Goal: Entertainment & Leisure: Browse casually

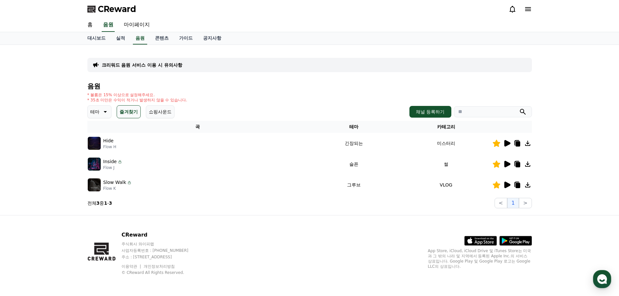
click at [98, 112] on p "테마" at bounding box center [94, 111] width 9 height 9
click at [102, 166] on button "긴장되는" at bounding box center [99, 165] width 23 height 14
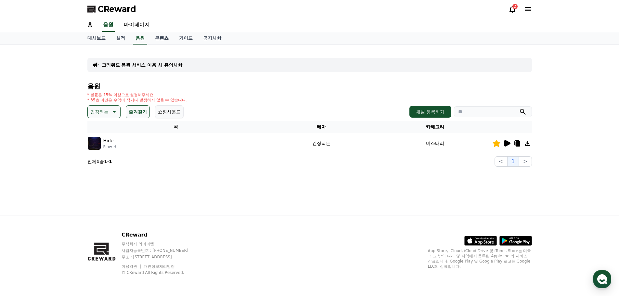
click at [115, 113] on icon at bounding box center [114, 112] width 8 height 8
click at [150, 112] on div "긴장되는 테마 전체 환상적인 호기심 어두운 밝은 통통튀는 신나는 반전 웅장한 드라마틱 즐거움 분위기있는 EDM 그루브 슬픈 잔잔한 귀여운 감동…" at bounding box center [135, 111] width 96 height 13
click at [146, 112] on button "즐겨찾기" at bounding box center [138, 111] width 24 height 13
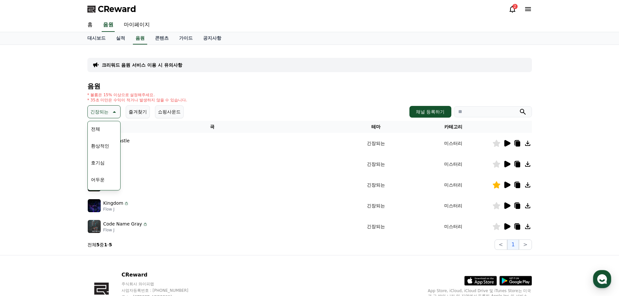
click at [298, 87] on h4 "음원" at bounding box center [309, 86] width 444 height 7
click at [506, 144] on icon at bounding box center [507, 143] width 6 height 6
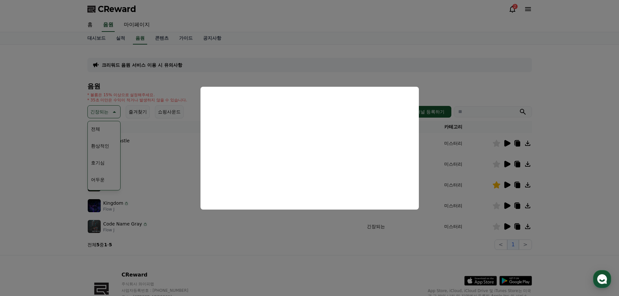
click at [337, 235] on button "close modal" at bounding box center [309, 148] width 619 height 296
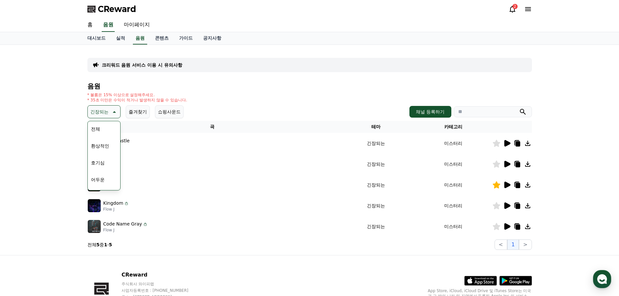
click at [506, 163] on icon at bounding box center [507, 164] width 6 height 6
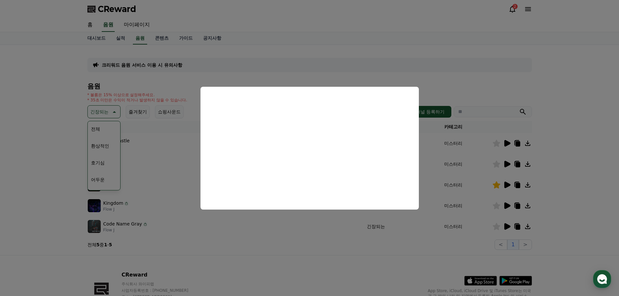
click at [328, 236] on button "close modal" at bounding box center [309, 148] width 619 height 296
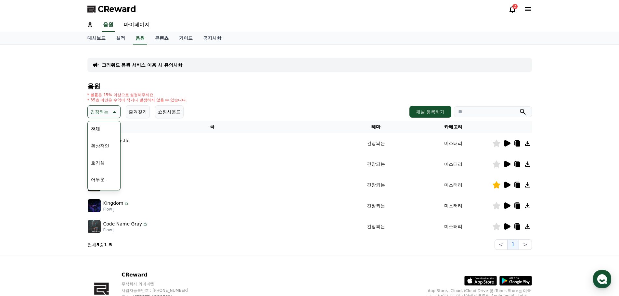
click at [505, 205] on icon at bounding box center [507, 205] width 6 height 6
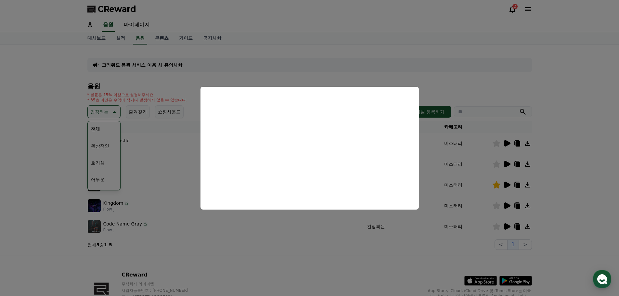
click at [395, 225] on button "close modal" at bounding box center [309, 148] width 619 height 296
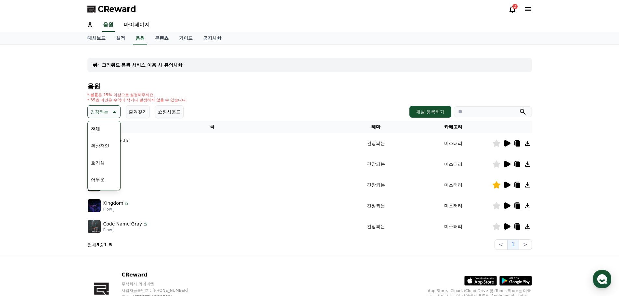
click at [506, 225] on icon at bounding box center [507, 226] width 6 height 6
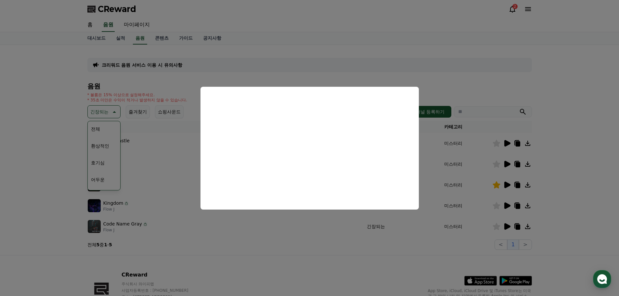
click at [322, 232] on button "close modal" at bounding box center [309, 148] width 619 height 296
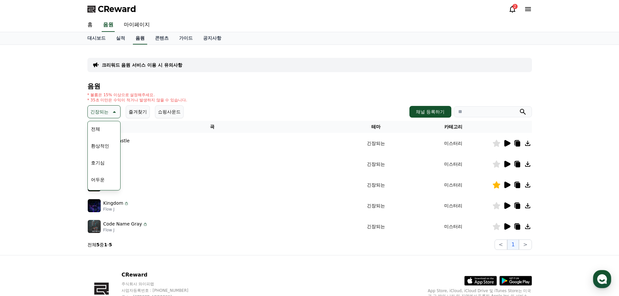
click at [139, 35] on link "음원" at bounding box center [140, 38] width 14 height 12
click at [155, 40] on link "콘텐츠" at bounding box center [162, 38] width 24 height 12
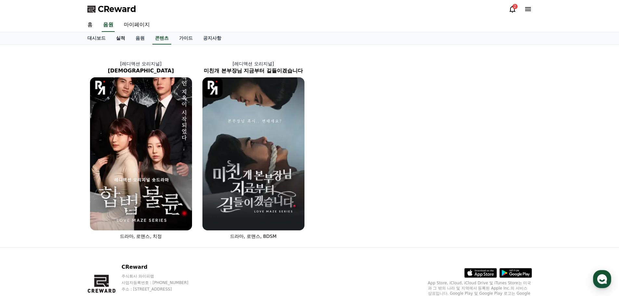
click at [125, 36] on link "실적" at bounding box center [120, 38] width 19 height 12
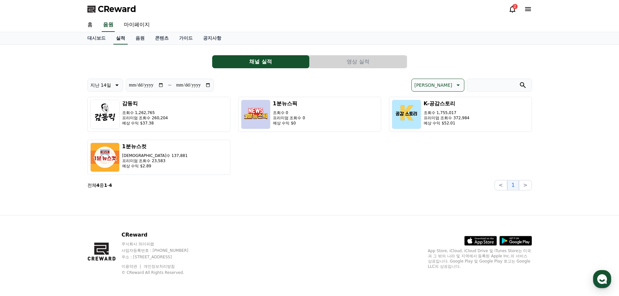
click at [125, 36] on link "실적" at bounding box center [120, 38] width 14 height 12
click at [102, 40] on link "대시보드" at bounding box center [96, 38] width 29 height 12
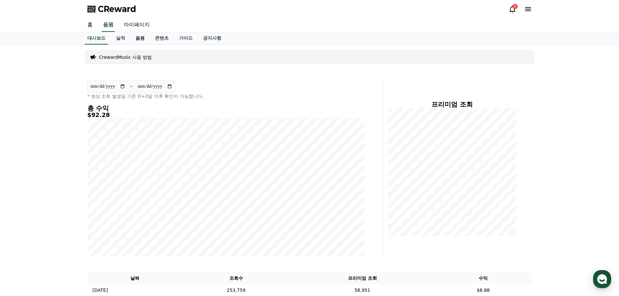
click at [133, 43] on link "음원" at bounding box center [139, 38] width 19 height 12
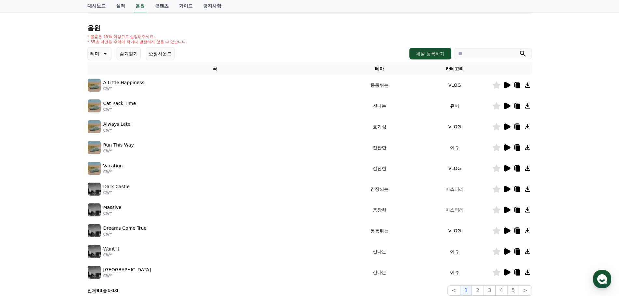
scroll to position [65, 0]
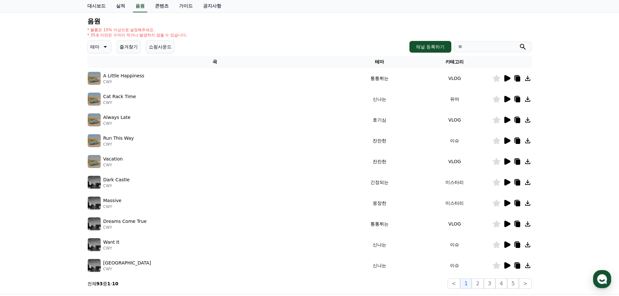
click at [509, 182] on icon at bounding box center [507, 182] width 6 height 6
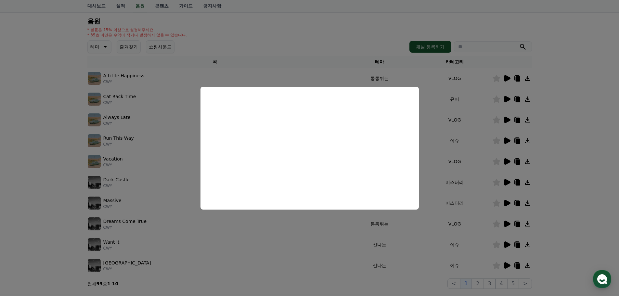
click at [523, 215] on button "close modal" at bounding box center [309, 148] width 619 height 296
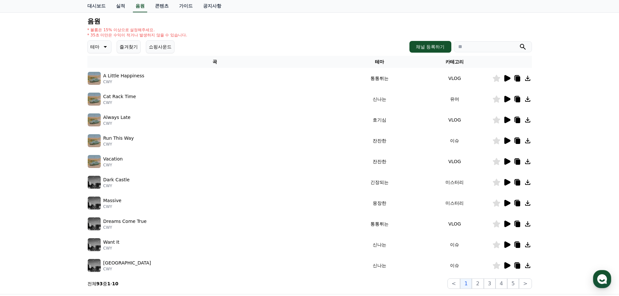
click at [506, 205] on icon at bounding box center [507, 203] width 6 height 6
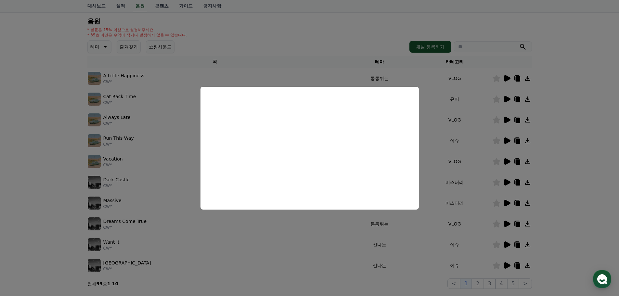
click at [463, 219] on button "close modal" at bounding box center [309, 148] width 619 height 296
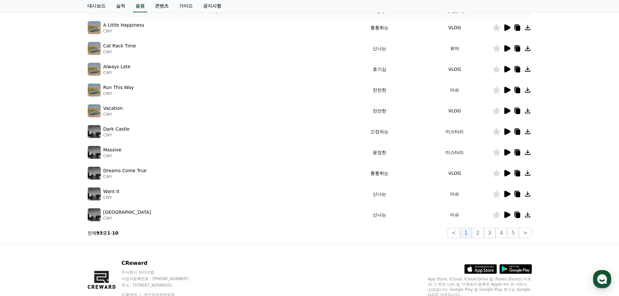
scroll to position [130, 0]
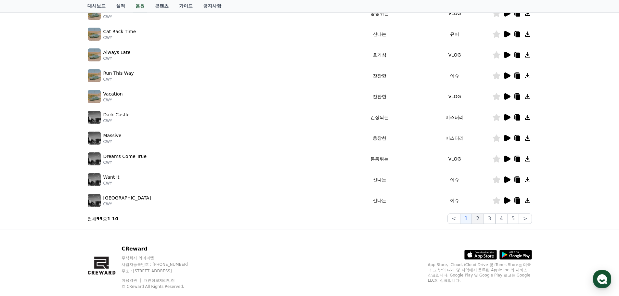
click at [482, 214] on button "2" at bounding box center [478, 218] width 12 height 10
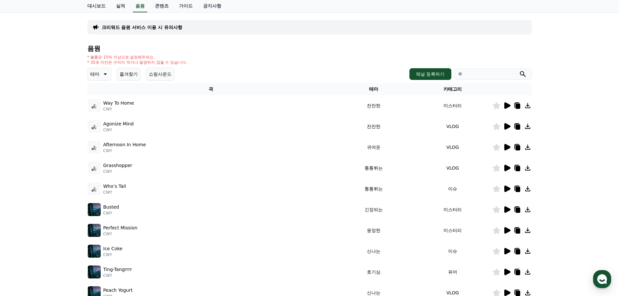
scroll to position [32, 0]
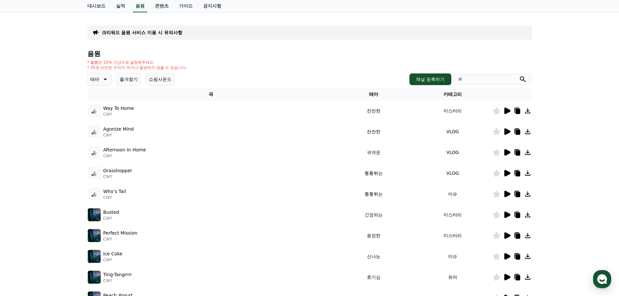
click at [504, 237] on icon at bounding box center [507, 236] width 8 height 8
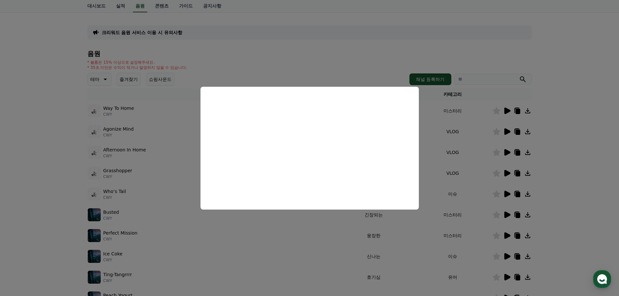
click at [451, 244] on button "close modal" at bounding box center [309, 148] width 619 height 296
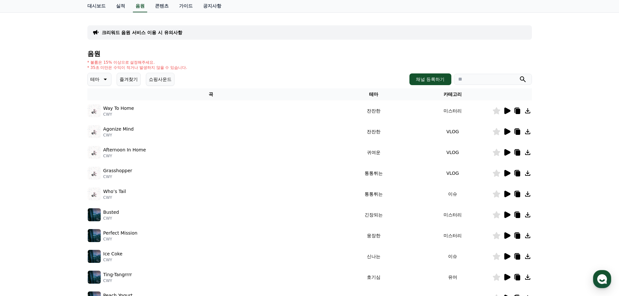
click at [494, 236] on icon at bounding box center [495, 235] width 7 height 7
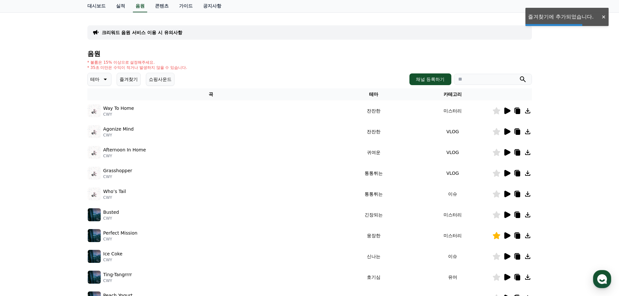
click at [529, 239] on icon at bounding box center [528, 236] width 8 height 8
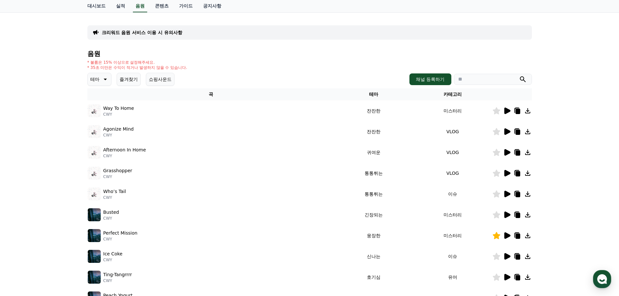
click at [514, 236] on icon at bounding box center [517, 236] width 8 height 8
click at [306, 221] on td "Busted CWY" at bounding box center [210, 214] width 247 height 21
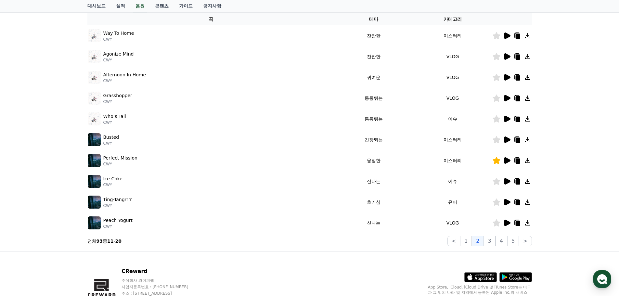
scroll to position [130, 0]
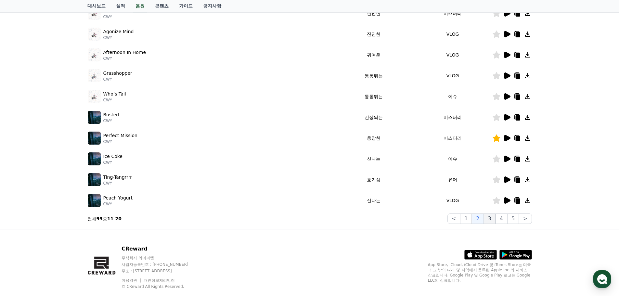
click at [492, 217] on button "3" at bounding box center [490, 218] width 12 height 10
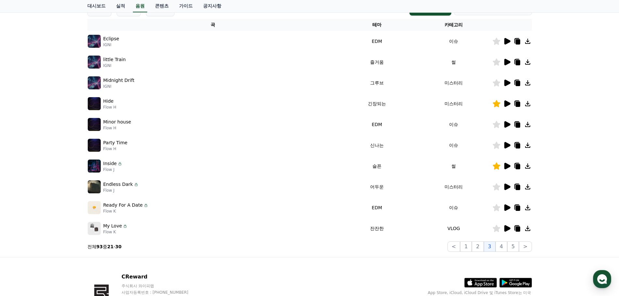
scroll to position [32, 0]
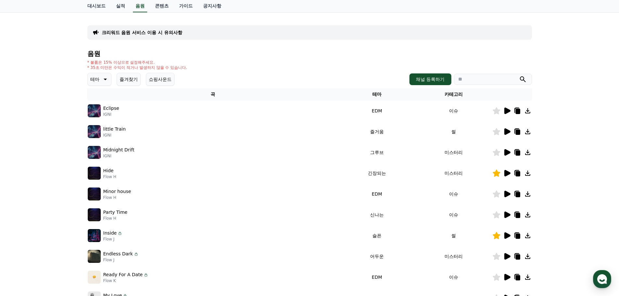
click at [505, 153] on icon at bounding box center [507, 152] width 6 height 6
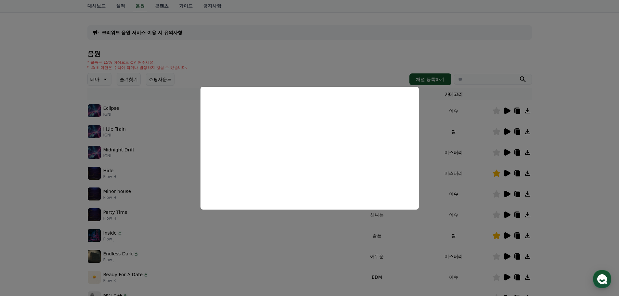
click at [465, 164] on button "close modal" at bounding box center [309, 148] width 619 height 296
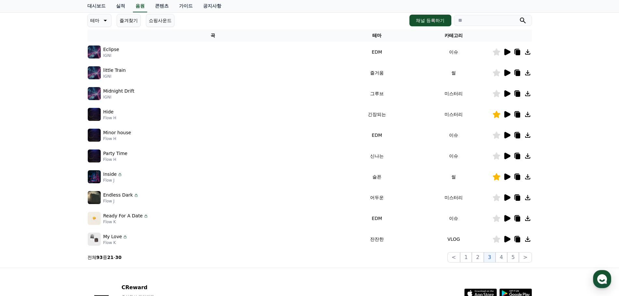
scroll to position [97, 0]
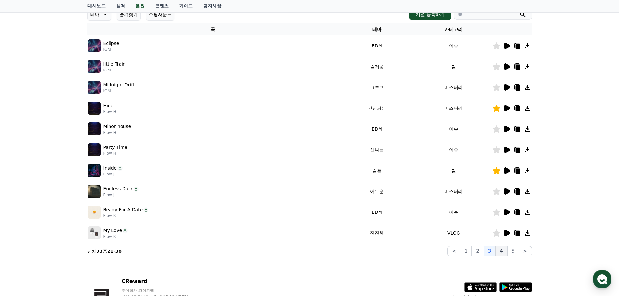
click at [501, 249] on button "4" at bounding box center [501, 251] width 12 height 10
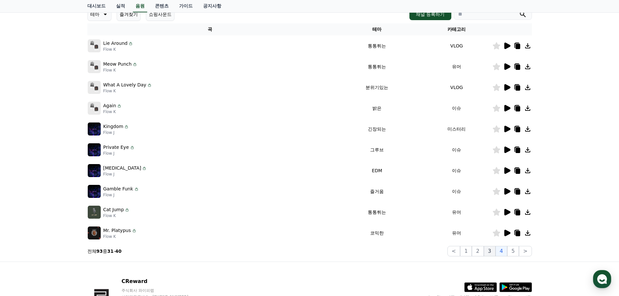
click at [495, 249] on button "3" at bounding box center [490, 251] width 12 height 10
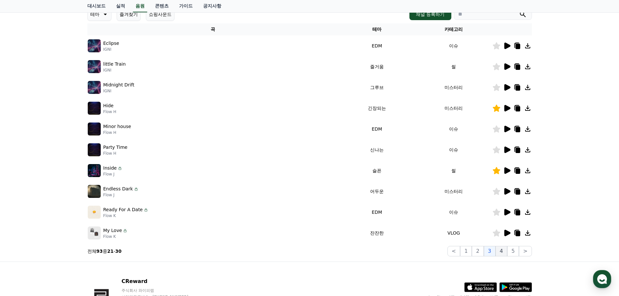
click at [500, 249] on button "4" at bounding box center [501, 251] width 12 height 10
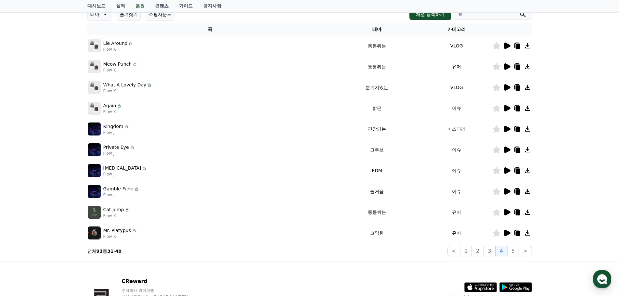
click at [504, 130] on icon at bounding box center [507, 129] width 6 height 6
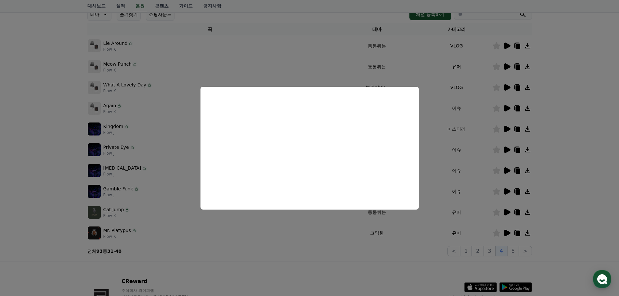
click at [474, 155] on button "close modal" at bounding box center [309, 148] width 619 height 296
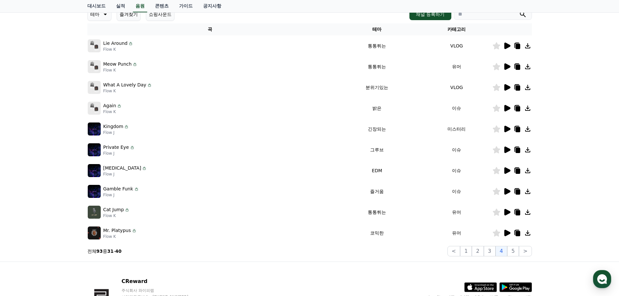
click at [506, 150] on icon at bounding box center [507, 150] width 6 height 6
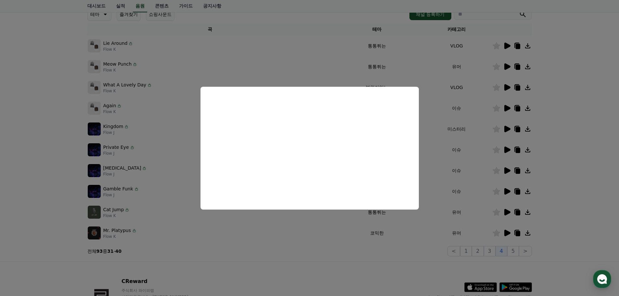
drag, startPoint x: 473, startPoint y: 159, endPoint x: 486, endPoint y: 164, distance: 13.6
click at [473, 159] on button "close modal" at bounding box center [309, 148] width 619 height 296
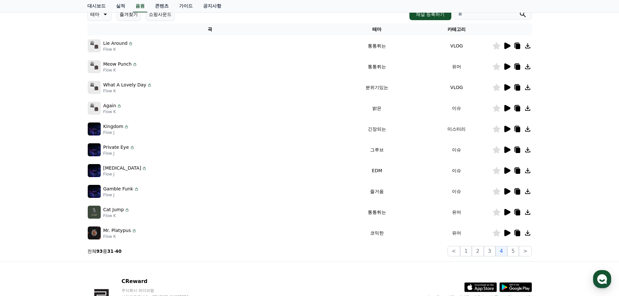
click at [506, 172] on icon at bounding box center [507, 170] width 6 height 6
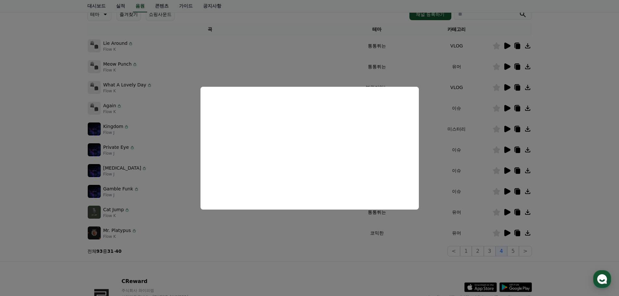
click at [467, 168] on button "close modal" at bounding box center [309, 148] width 619 height 296
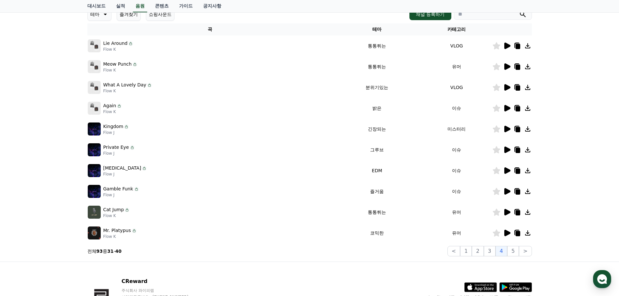
click at [497, 171] on icon at bounding box center [495, 170] width 7 height 7
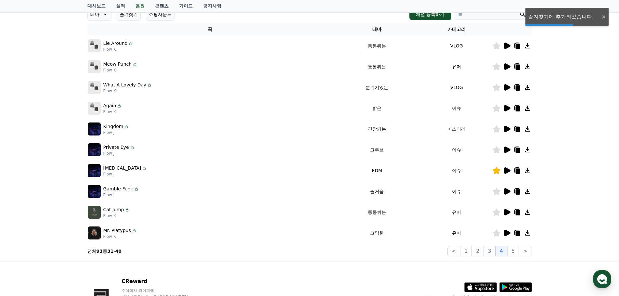
click at [516, 172] on icon at bounding box center [517, 171] width 5 height 5
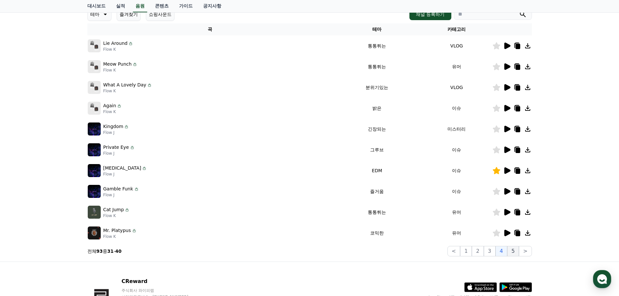
click at [512, 251] on button "5" at bounding box center [513, 251] width 12 height 10
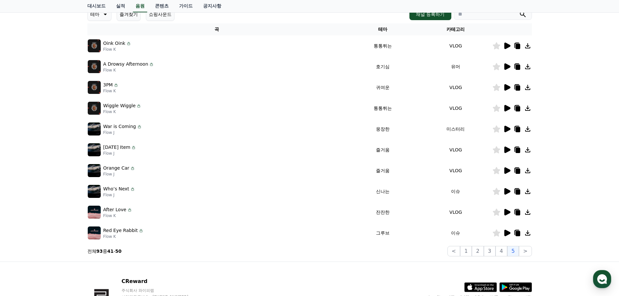
click at [505, 131] on icon at bounding box center [507, 129] width 6 height 6
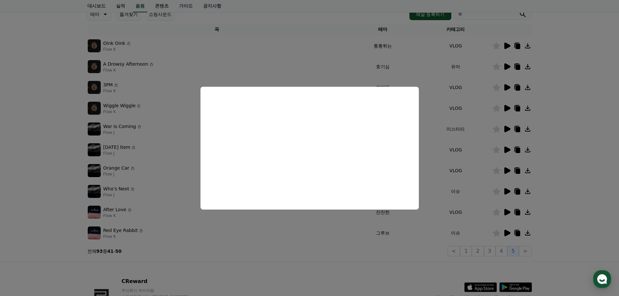
click at [457, 157] on button "close modal" at bounding box center [309, 148] width 619 height 296
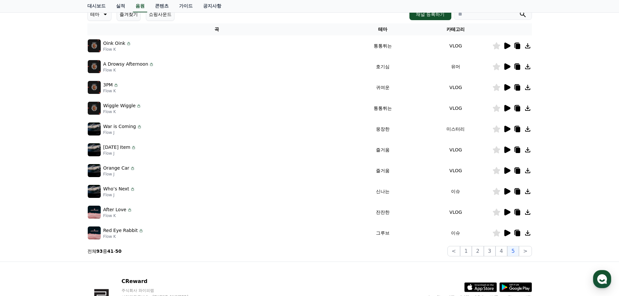
click at [505, 131] on icon at bounding box center [507, 129] width 6 height 6
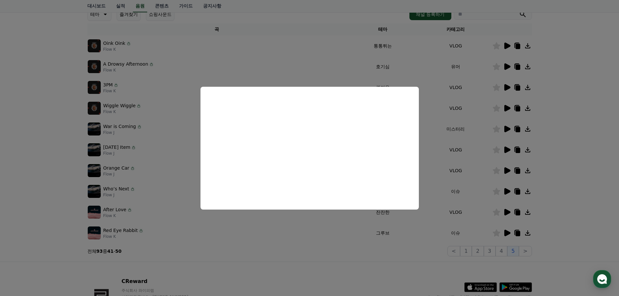
click at [440, 164] on button "close modal" at bounding box center [309, 148] width 619 height 296
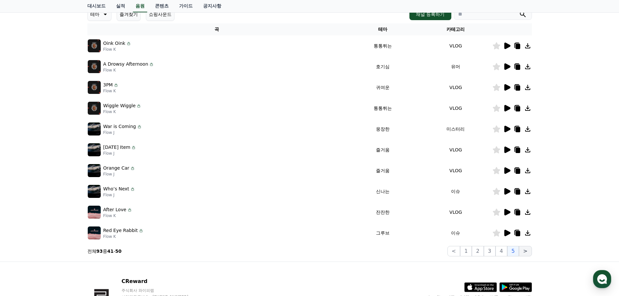
click at [524, 251] on button ">" at bounding box center [525, 251] width 13 height 10
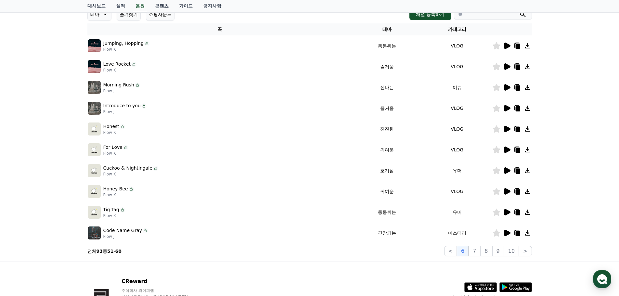
click at [511, 230] on div at bounding box center [511, 233] width 39 height 8
click at [506, 233] on icon at bounding box center [507, 233] width 6 height 6
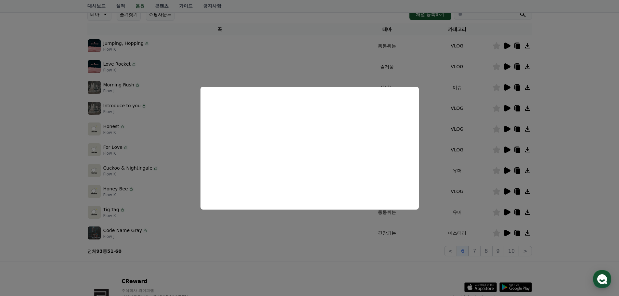
click at [477, 252] on button "close modal" at bounding box center [309, 148] width 619 height 296
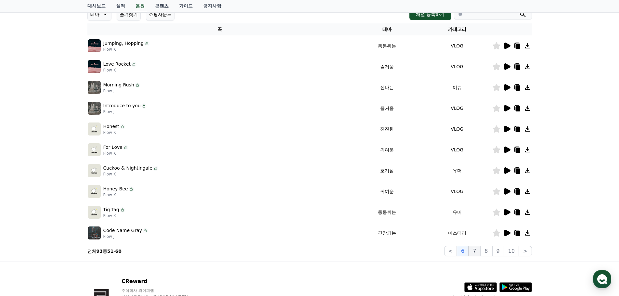
click at [477, 252] on button "7" at bounding box center [474, 251] width 12 height 10
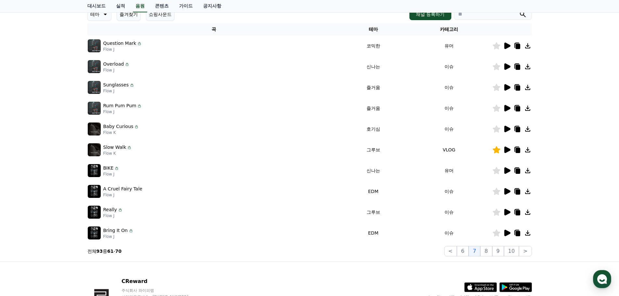
click at [506, 191] on icon at bounding box center [507, 191] width 6 height 6
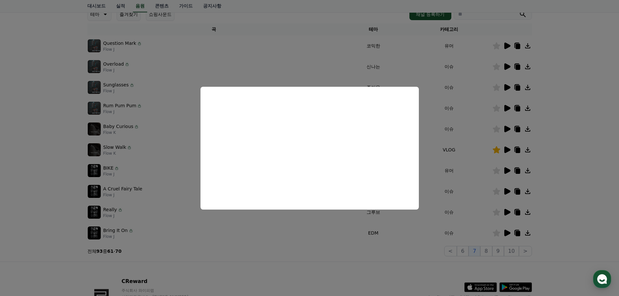
click at [479, 150] on button "close modal" at bounding box center [309, 148] width 619 height 296
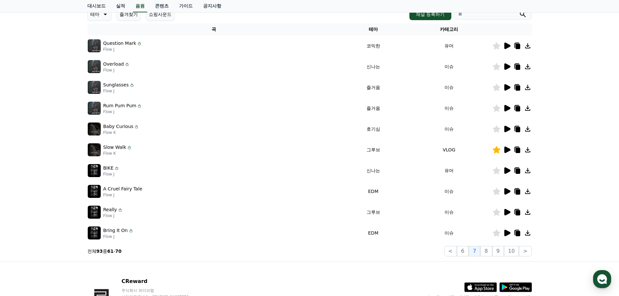
click at [508, 233] on icon at bounding box center [507, 233] width 6 height 6
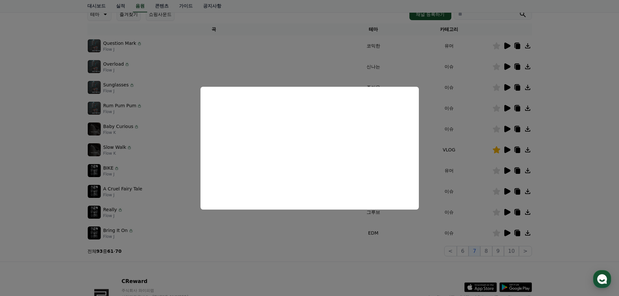
click at [485, 191] on button "close modal" at bounding box center [309, 148] width 619 height 296
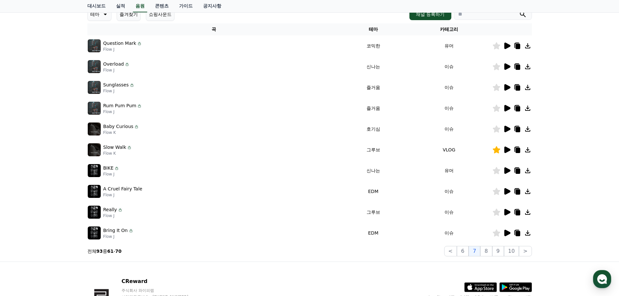
click at [506, 212] on icon at bounding box center [507, 212] width 6 height 6
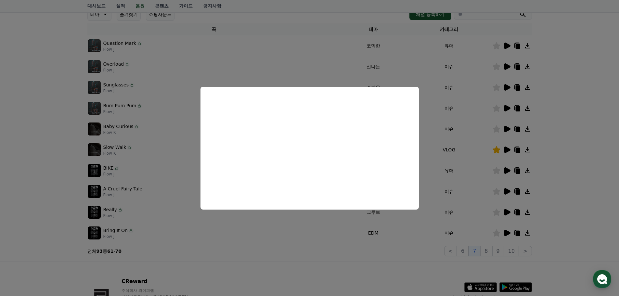
click at [471, 165] on button "close modal" at bounding box center [309, 148] width 619 height 296
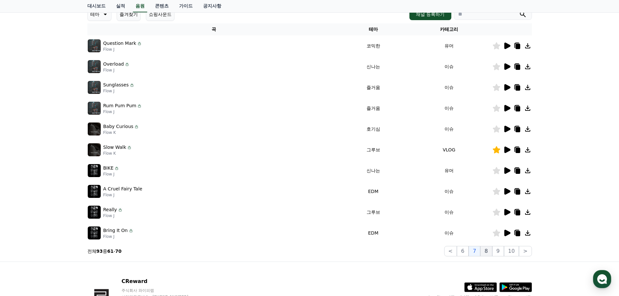
click at [487, 250] on button "8" at bounding box center [486, 251] width 12 height 10
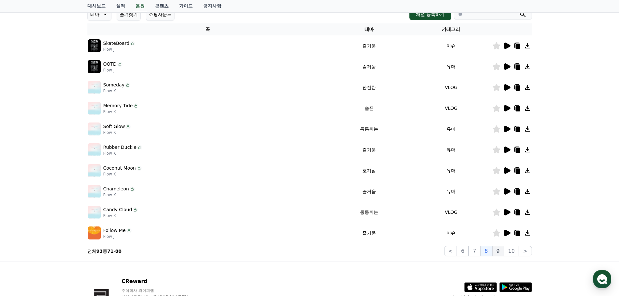
click at [500, 253] on button "9" at bounding box center [498, 251] width 12 height 10
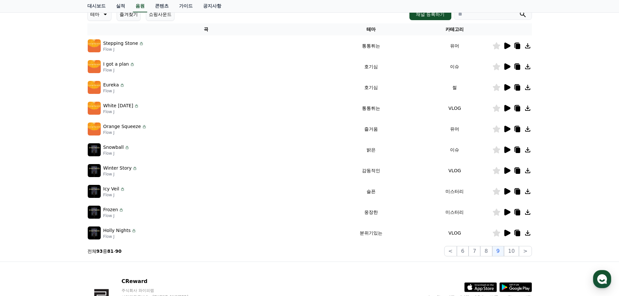
click at [506, 214] on icon at bounding box center [507, 212] width 6 height 6
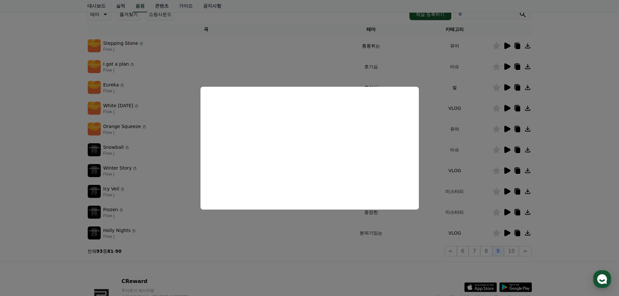
click at [490, 189] on button "close modal" at bounding box center [309, 148] width 619 height 296
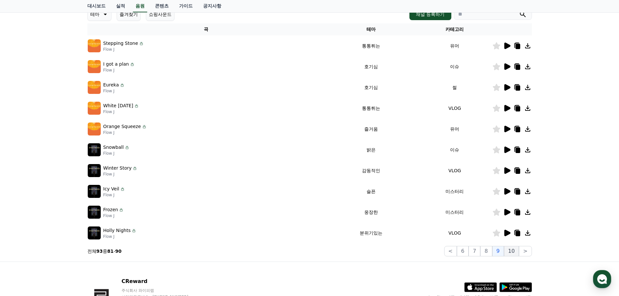
click at [516, 251] on button "10" at bounding box center [511, 251] width 15 height 10
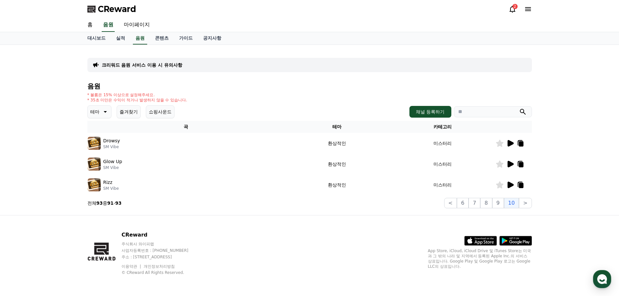
click at [508, 165] on icon at bounding box center [510, 164] width 6 height 6
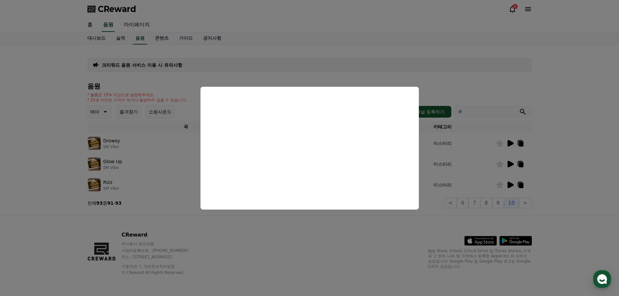
click at [465, 167] on button "close modal" at bounding box center [309, 148] width 619 height 296
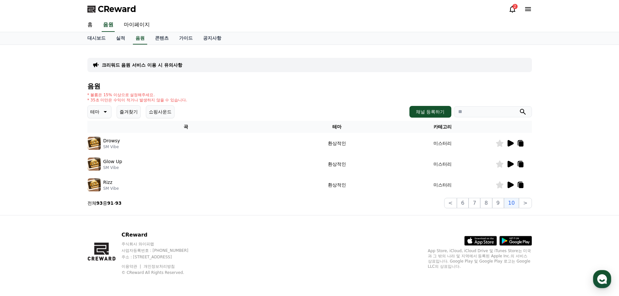
click at [510, 143] on icon at bounding box center [510, 143] width 6 height 6
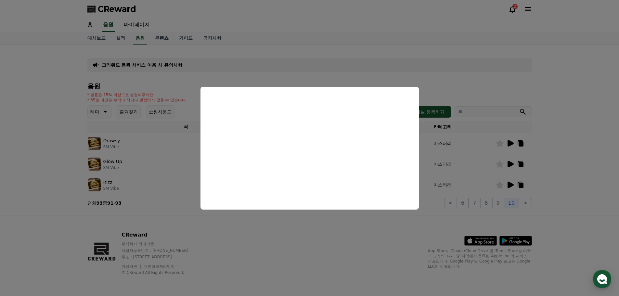
click at [474, 175] on button "close modal" at bounding box center [309, 148] width 619 height 296
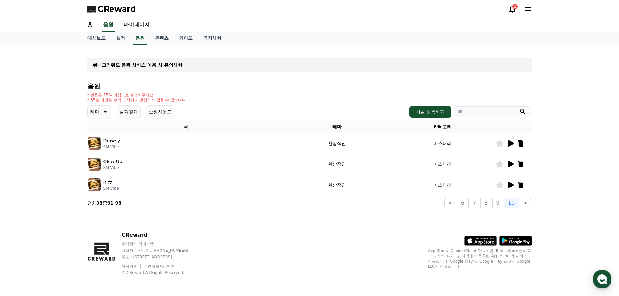
click at [510, 186] on icon at bounding box center [510, 185] width 6 height 6
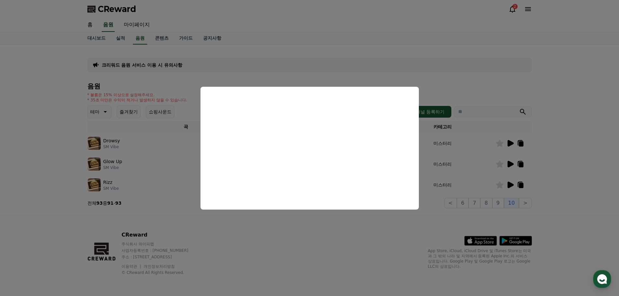
click at [458, 180] on button "close modal" at bounding box center [309, 148] width 619 height 296
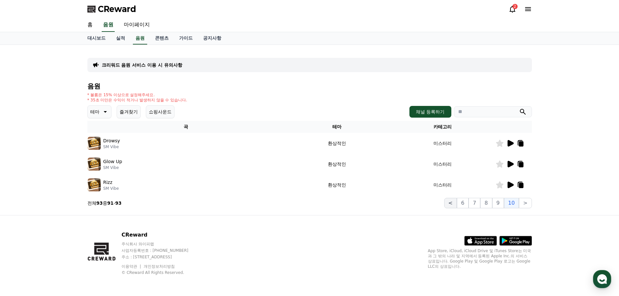
click at [452, 205] on button "<" at bounding box center [450, 203] width 13 height 10
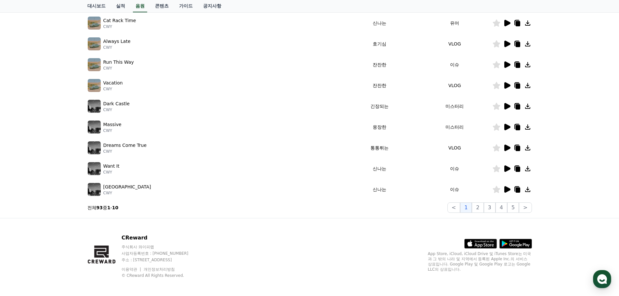
scroll to position [144, 0]
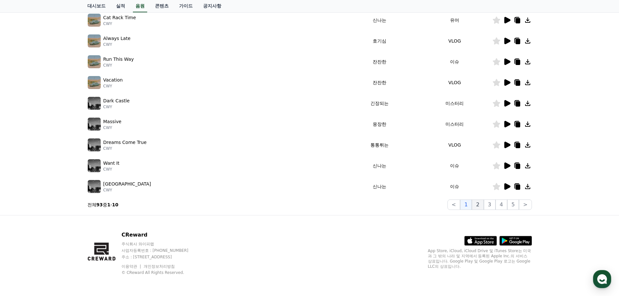
click at [477, 203] on button "2" at bounding box center [478, 204] width 12 height 10
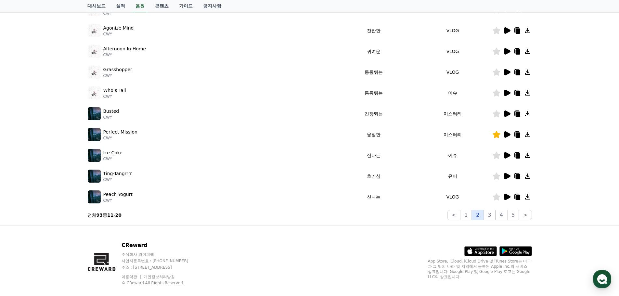
scroll to position [144, 0]
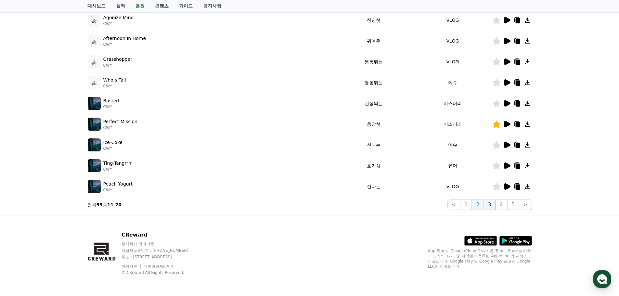
click at [490, 201] on button "3" at bounding box center [490, 204] width 12 height 10
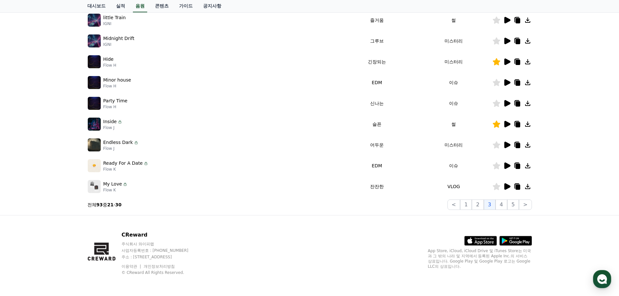
click at [504, 168] on icon at bounding box center [507, 166] width 8 height 8
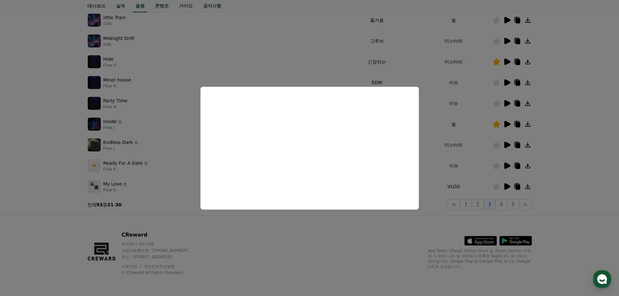
click at [476, 170] on button "close modal" at bounding box center [309, 148] width 619 height 296
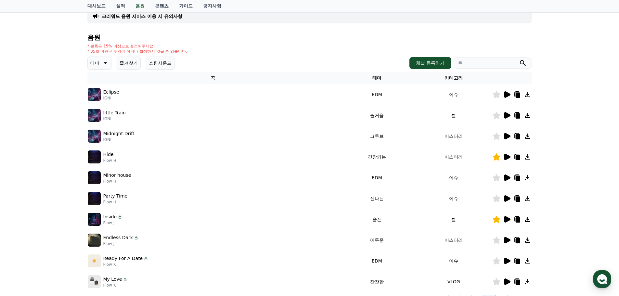
scroll to position [46, 0]
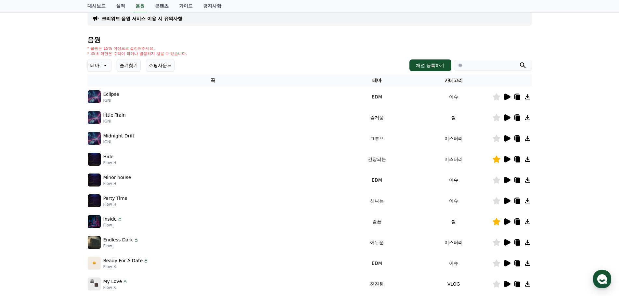
click at [507, 96] on icon at bounding box center [507, 97] width 6 height 6
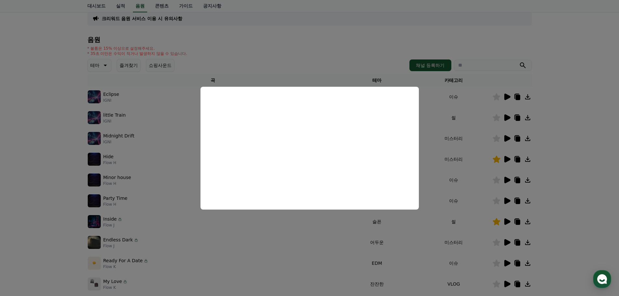
click at [490, 165] on button "close modal" at bounding box center [309, 148] width 619 height 296
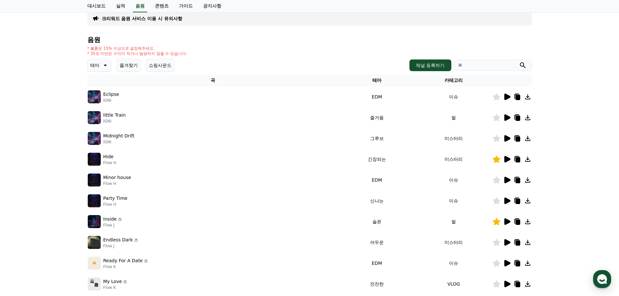
click at [495, 96] on icon at bounding box center [495, 96] width 7 height 7
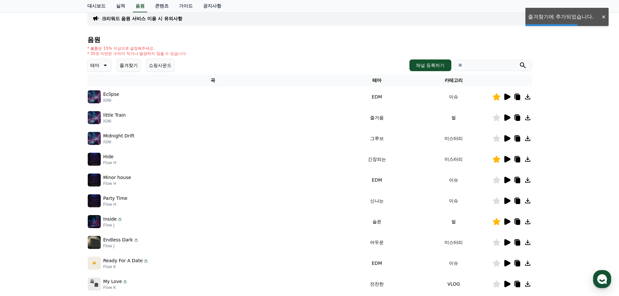
click at [519, 98] on icon at bounding box center [517, 97] width 5 height 5
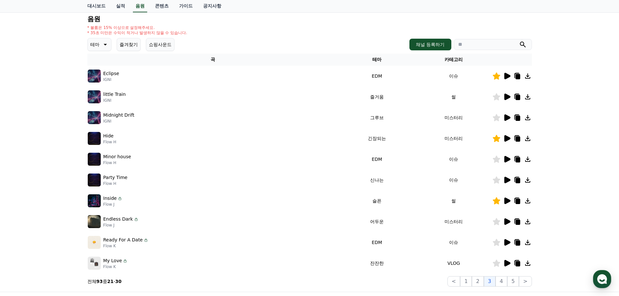
scroll to position [111, 0]
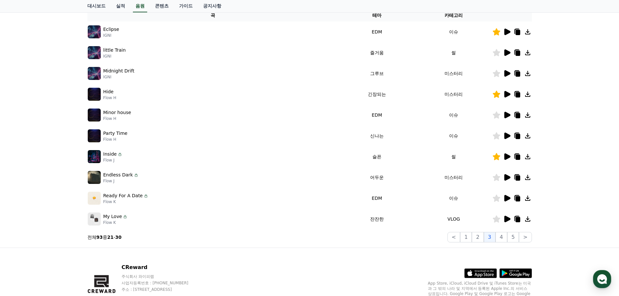
click at [507, 114] on icon at bounding box center [507, 115] width 6 height 6
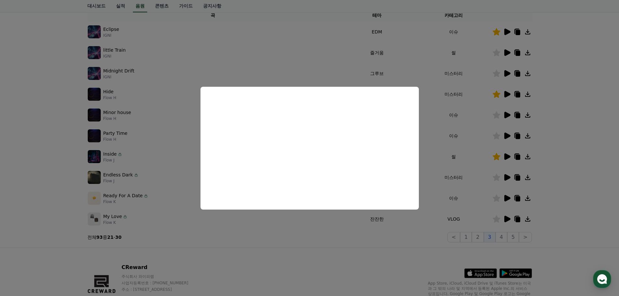
click at [370, 241] on button "close modal" at bounding box center [309, 148] width 619 height 296
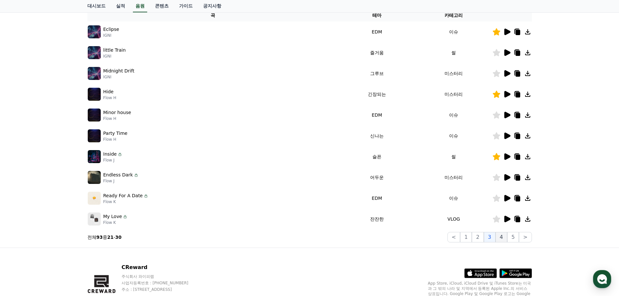
click at [505, 236] on button "4" at bounding box center [501, 237] width 12 height 10
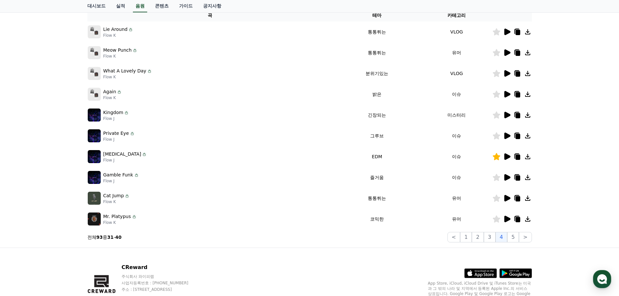
click at [505, 156] on icon at bounding box center [507, 156] width 6 height 6
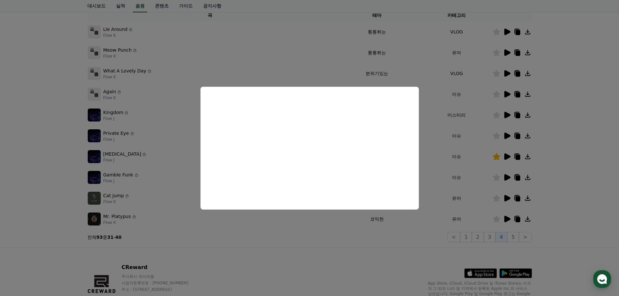
click at [346, 239] on button "close modal" at bounding box center [309, 148] width 619 height 296
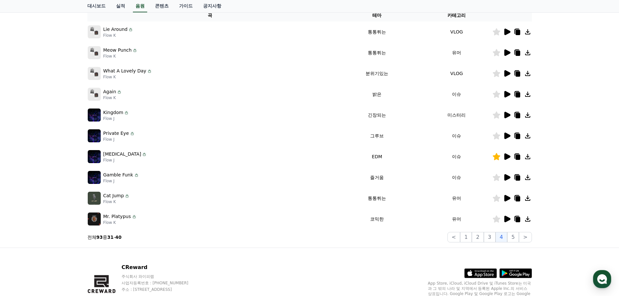
click at [508, 32] on icon at bounding box center [507, 32] width 6 height 6
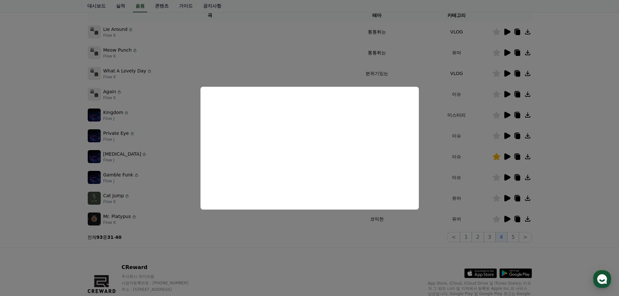
click at [476, 133] on button "close modal" at bounding box center [309, 148] width 619 height 296
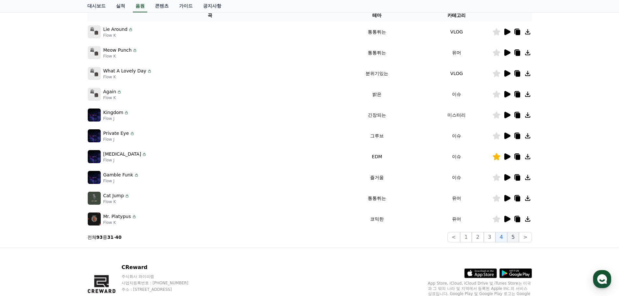
click at [516, 238] on button "5" at bounding box center [513, 237] width 12 height 10
